Goal: Task Accomplishment & Management: Manage account settings

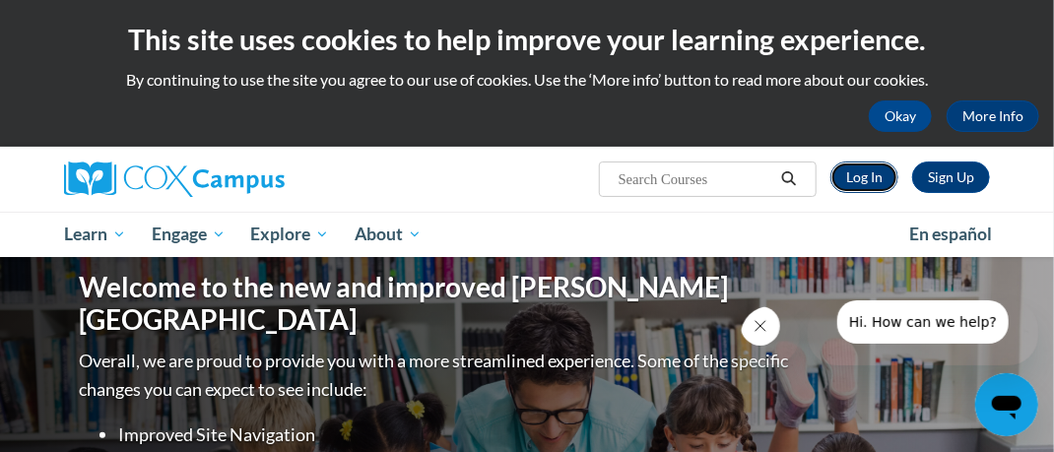
click at [867, 172] on link "Log In" at bounding box center [864, 178] width 68 height 32
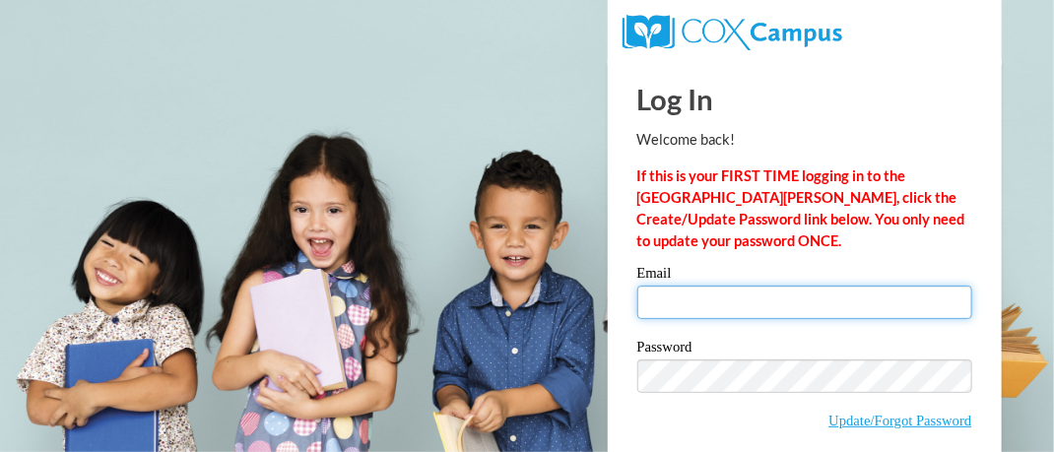
click at [674, 303] on input "Email" at bounding box center [804, 302] width 335 height 33
click at [697, 300] on input "Email" at bounding box center [804, 302] width 335 height 33
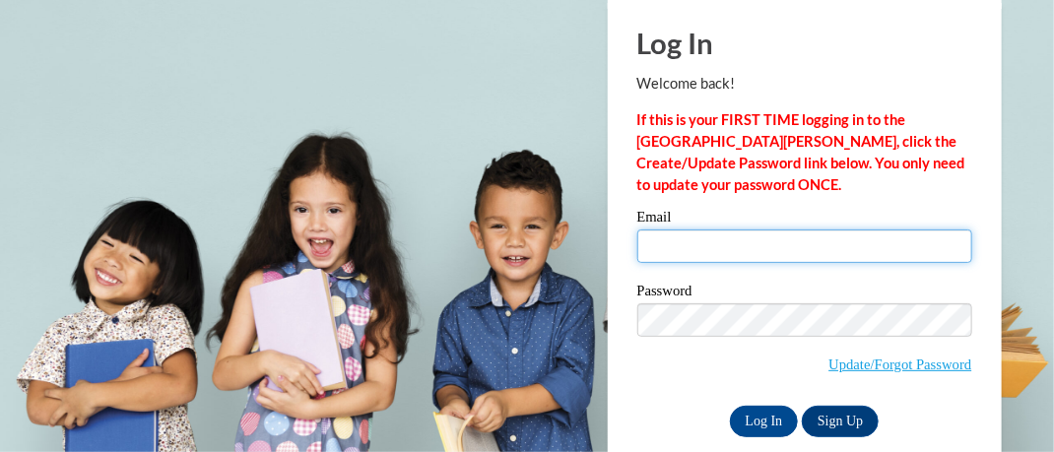
scroll to position [85, 0]
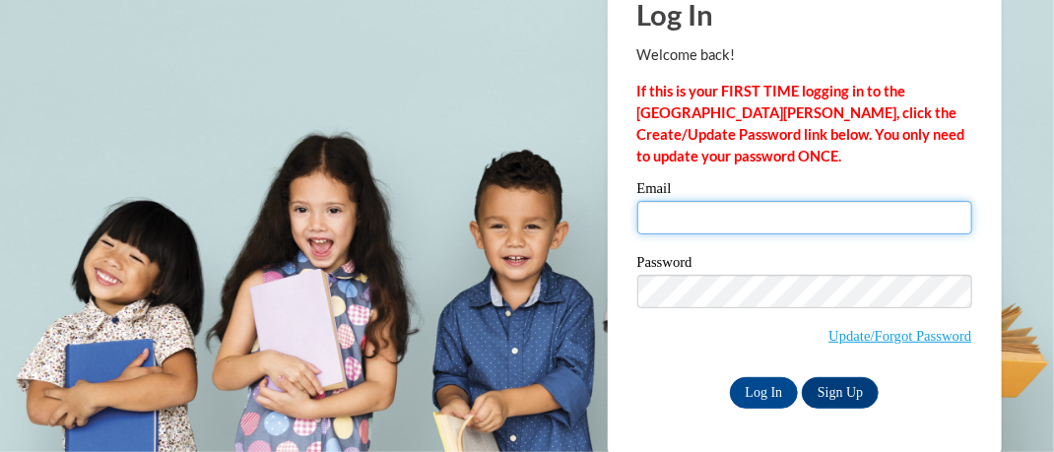
click at [721, 209] on input "Email" at bounding box center [804, 217] width 335 height 33
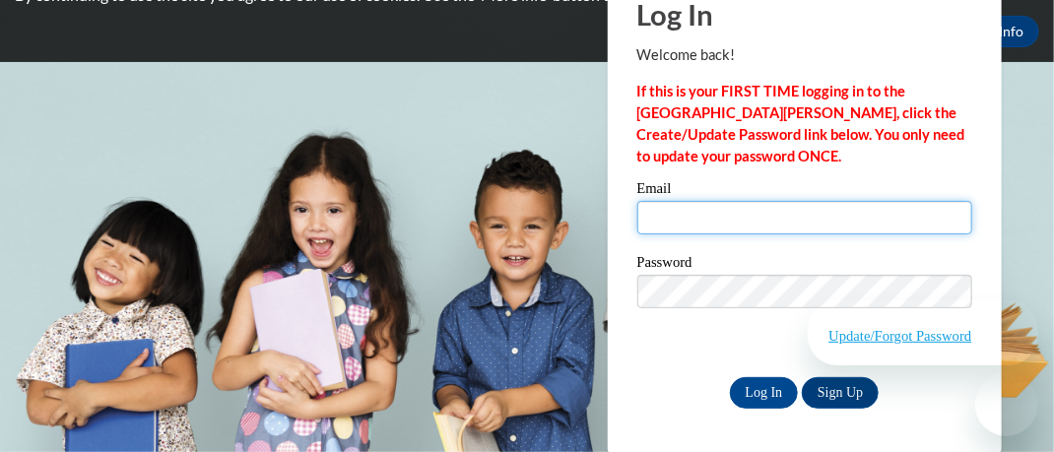
type input "monegogaye@yahoo.com"
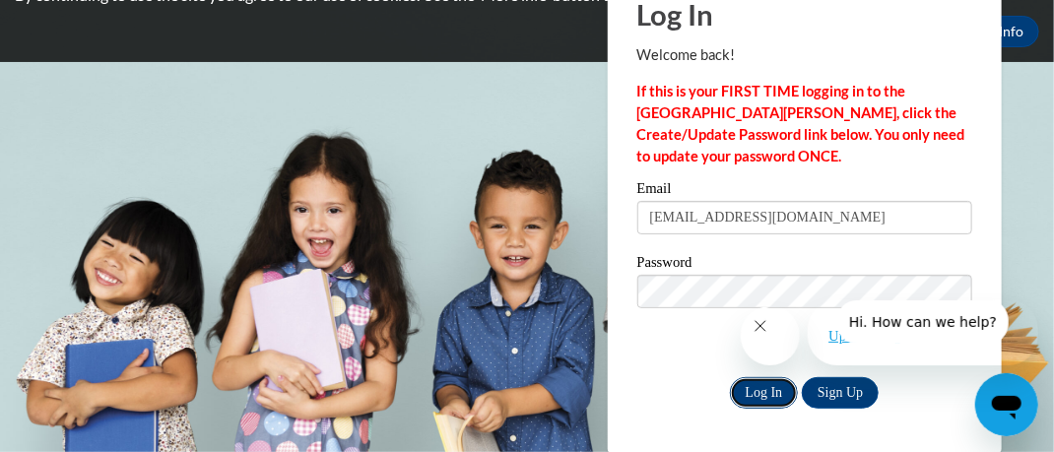
click at [763, 398] on input "Log In" at bounding box center [764, 393] width 69 height 32
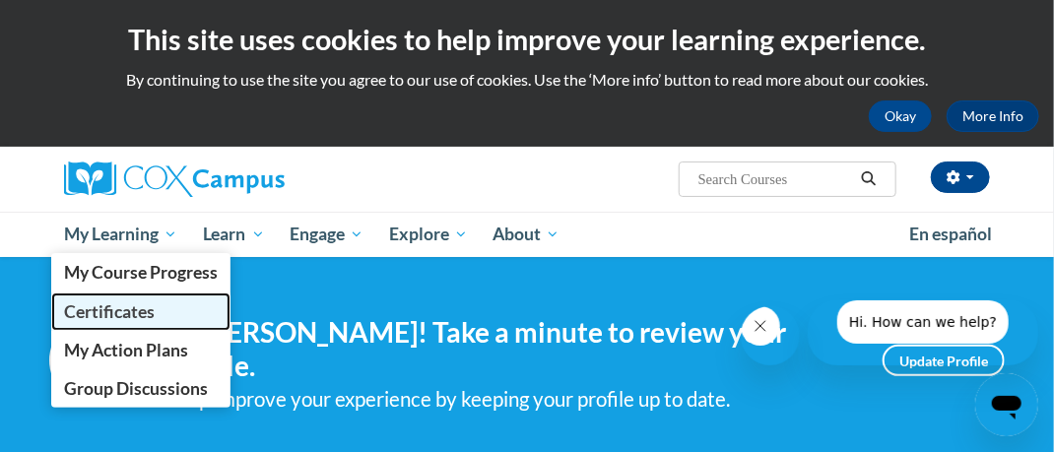
click at [117, 315] on span "Certificates" at bounding box center [109, 311] width 91 height 21
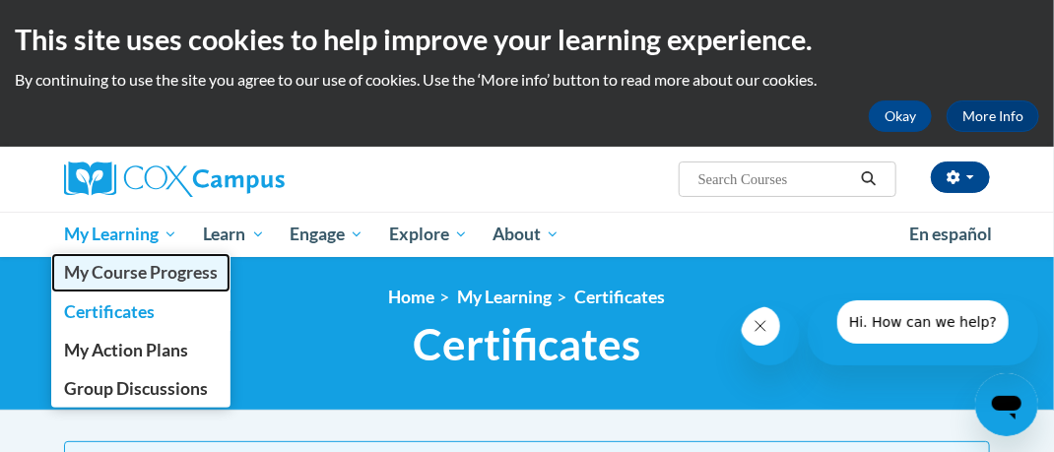
click at [135, 272] on span "My Course Progress" at bounding box center [141, 272] width 154 height 21
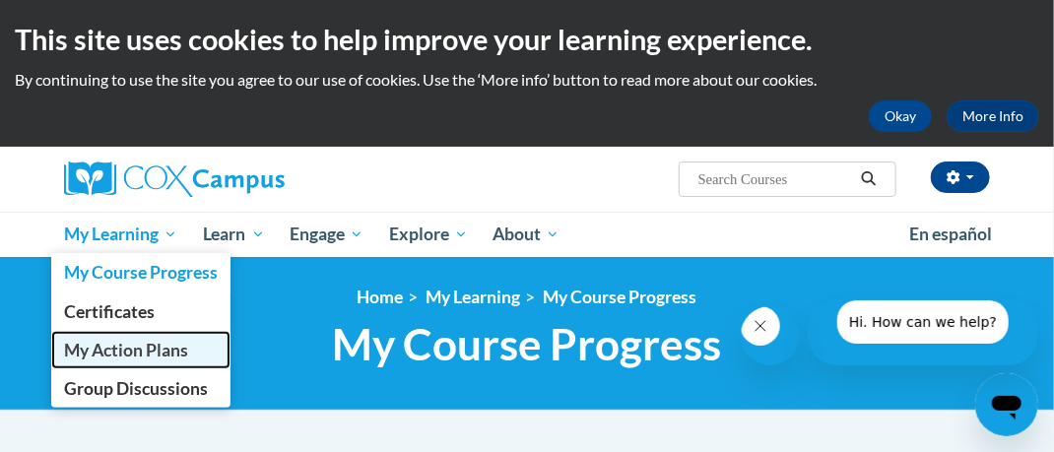
click at [169, 342] on span "My Action Plans" at bounding box center [126, 350] width 124 height 21
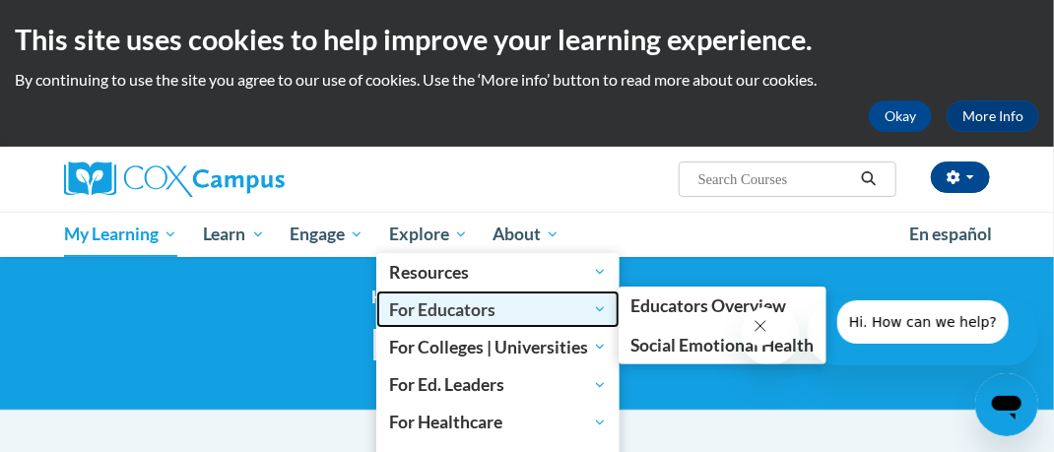
click at [470, 303] on span "For Educators" at bounding box center [498, 309] width 218 height 24
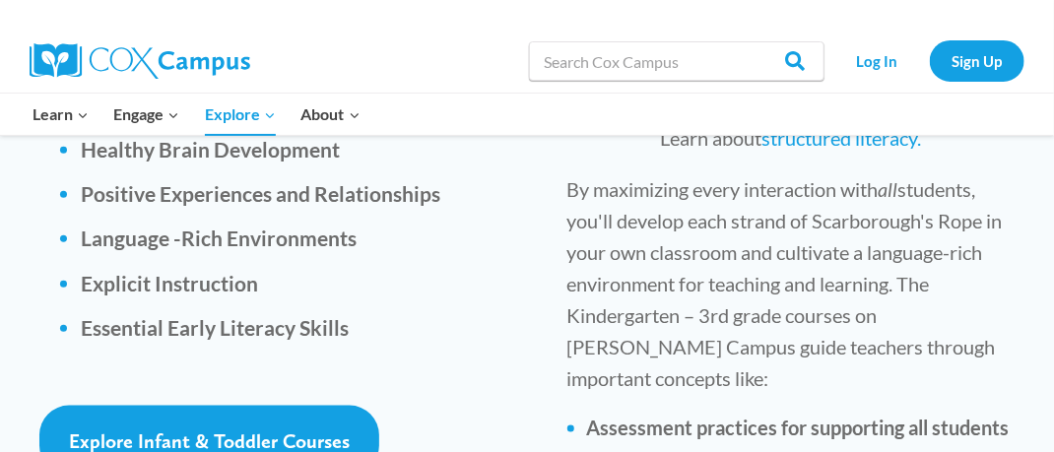
scroll to position [3250, 0]
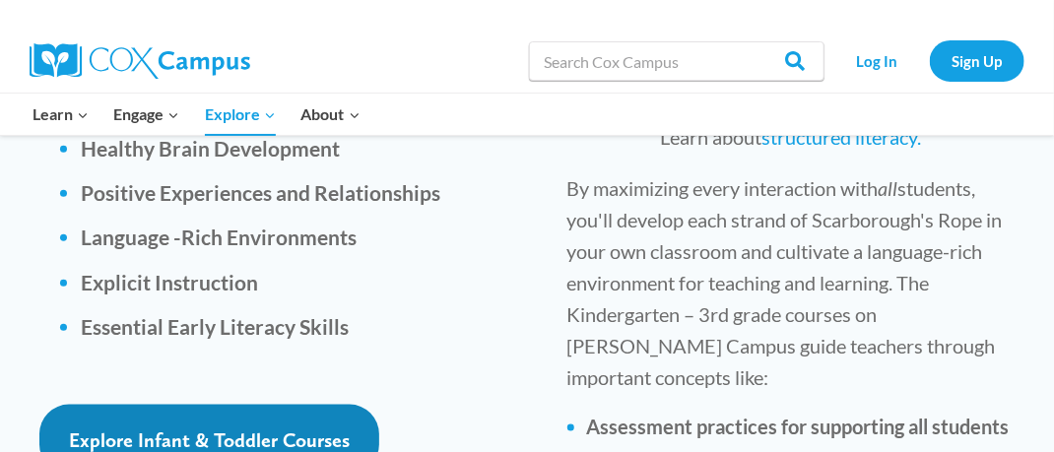
click at [366, 405] on link "Explore Infant & Toddler Courses" at bounding box center [209, 440] width 340 height 70
